Goal: Task Accomplishment & Management: Manage account settings

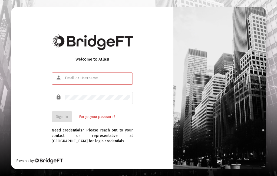
scroll to position [64, 0]
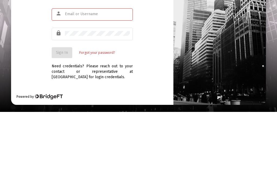
type input "[EMAIL_ADDRESS][DOMAIN_NAME]"
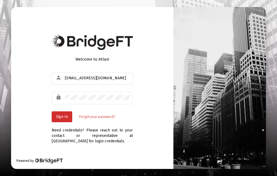
click at [66, 111] on button "Sign In" at bounding box center [62, 116] width 21 height 11
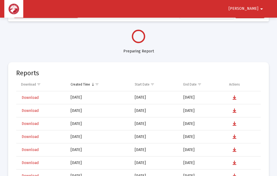
select select "View all"
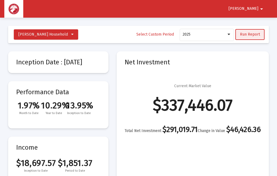
click at [253, 35] on span "Run Report" at bounding box center [250, 34] width 20 height 5
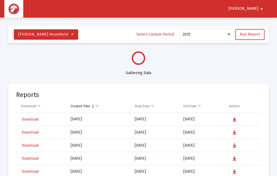
select select "View all"
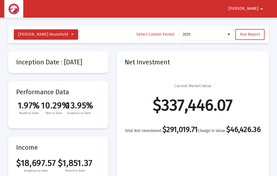
click at [254, 8] on span "Richard" at bounding box center [244, 9] width 30 height 5
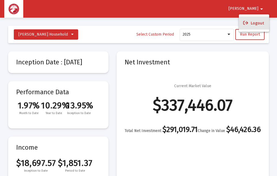
click at [261, 22] on button "Logout" at bounding box center [254, 23] width 30 height 13
